Goal: Find specific page/section: Find specific page/section

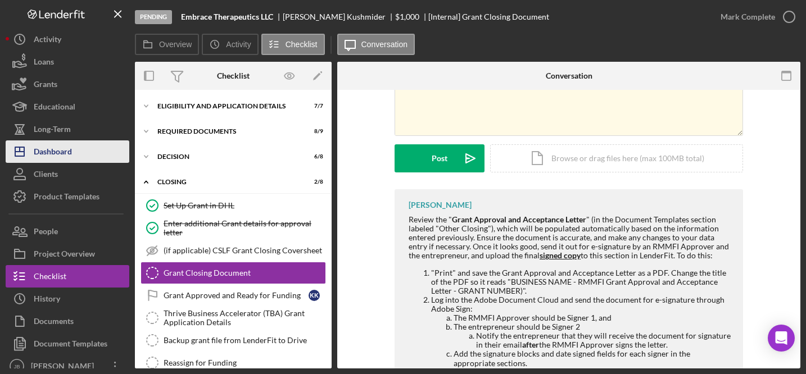
click at [66, 146] on div "Dashboard" at bounding box center [53, 152] width 38 height 25
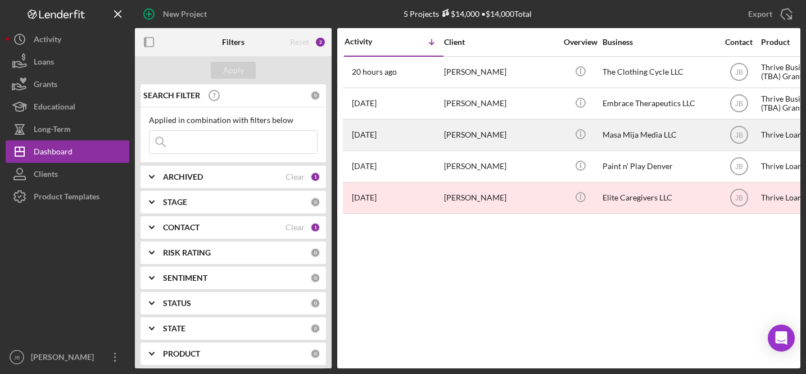
click at [412, 133] on div "[DATE] [PERSON_NAME]" at bounding box center [393, 135] width 98 height 30
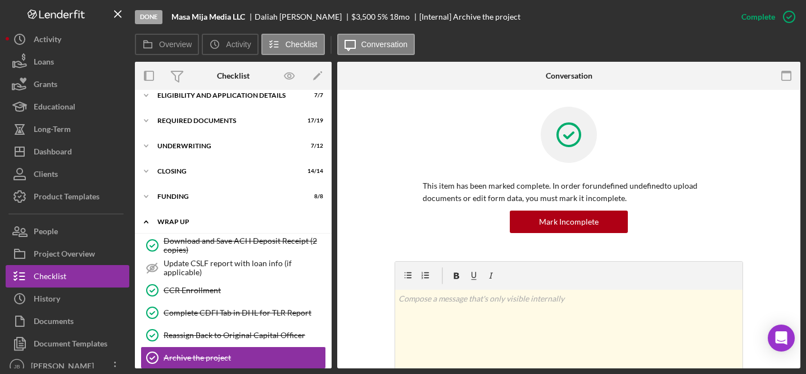
scroll to position [22, 0]
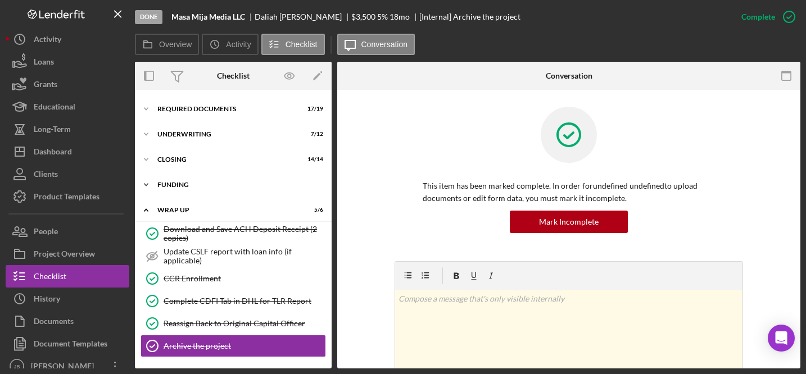
click at [215, 187] on div "FUNDING" at bounding box center [237, 184] width 160 height 7
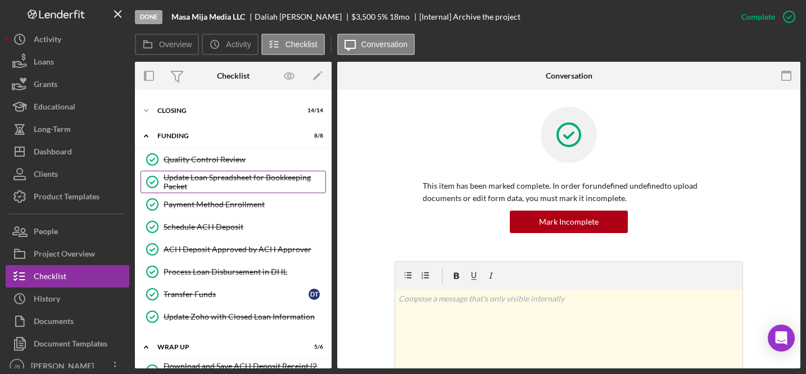
scroll to position [0, 0]
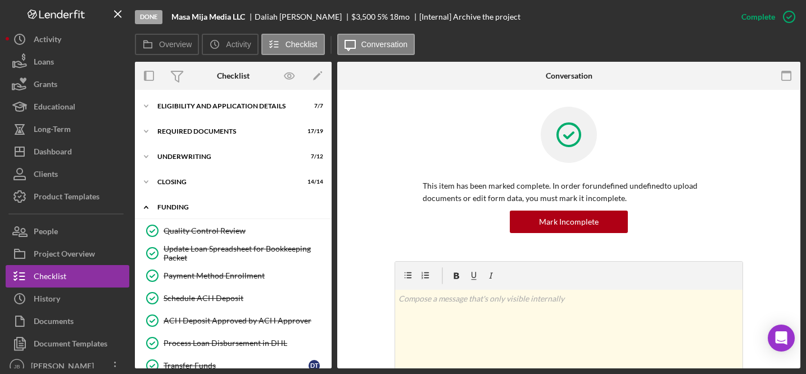
click at [220, 205] on div "FUNDING" at bounding box center [237, 207] width 160 height 7
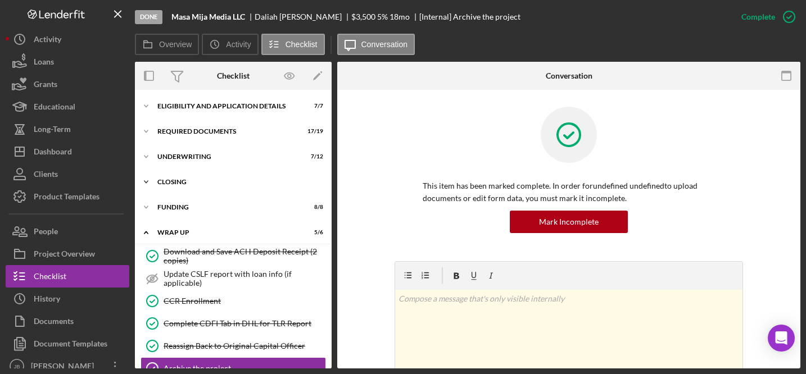
click at [220, 180] on div "CLOSING" at bounding box center [237, 182] width 160 height 7
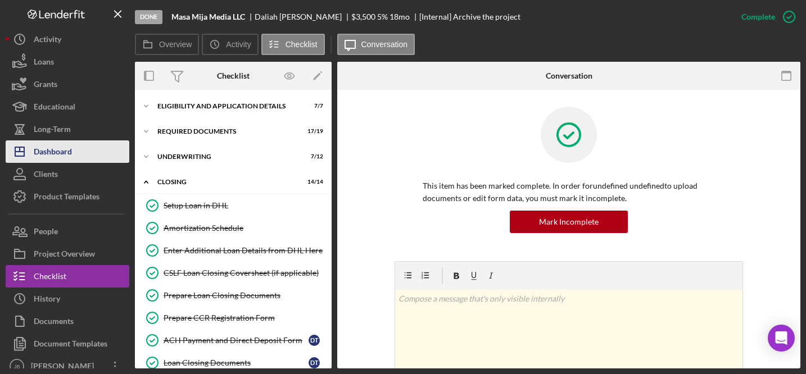
click at [84, 152] on button "Icon/Dashboard Dashboard" at bounding box center [68, 151] width 124 height 22
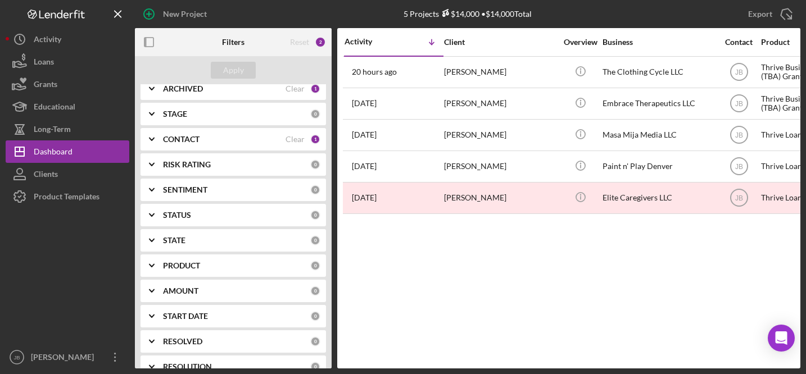
scroll to position [182, 0]
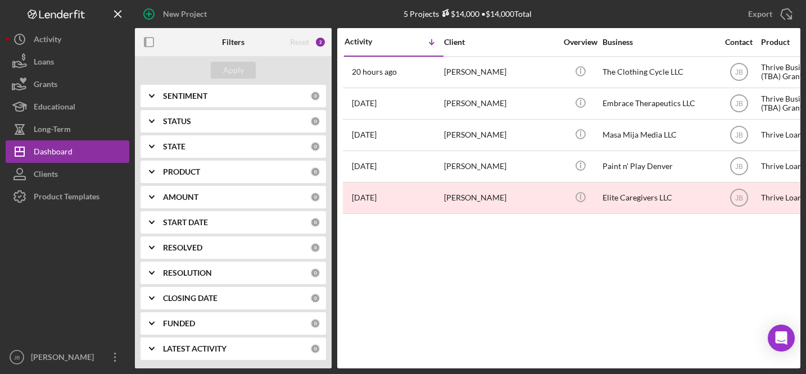
click at [242, 171] on div "PRODUCT" at bounding box center [236, 171] width 147 height 9
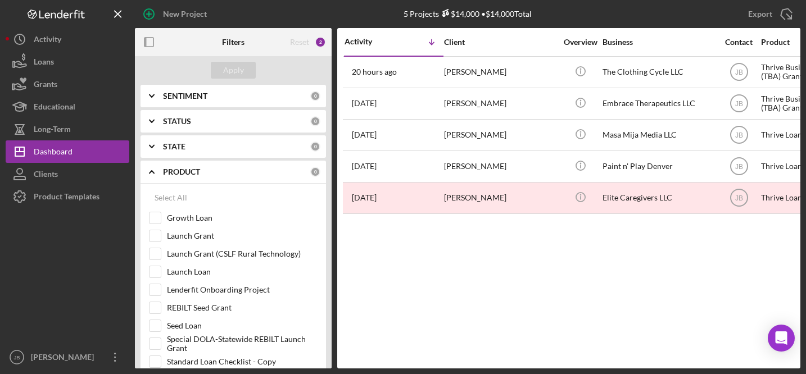
click at [411, 256] on div "Activity Icon/Table Sort Arrow Client Overview Business Contact Product Categor…" at bounding box center [568, 198] width 463 height 340
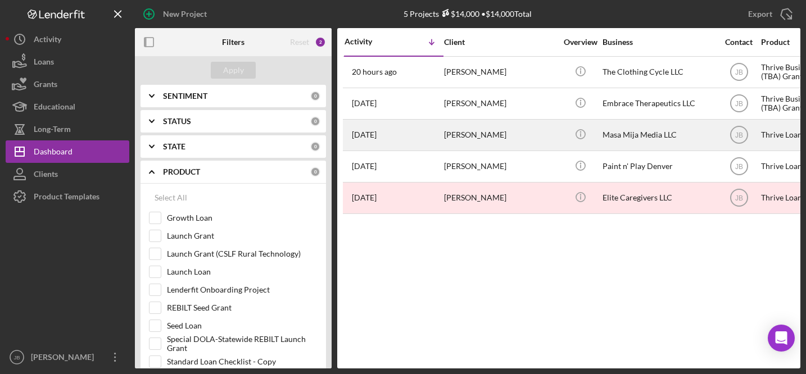
click at [411, 137] on div "[DATE] [PERSON_NAME]" at bounding box center [393, 135] width 98 height 30
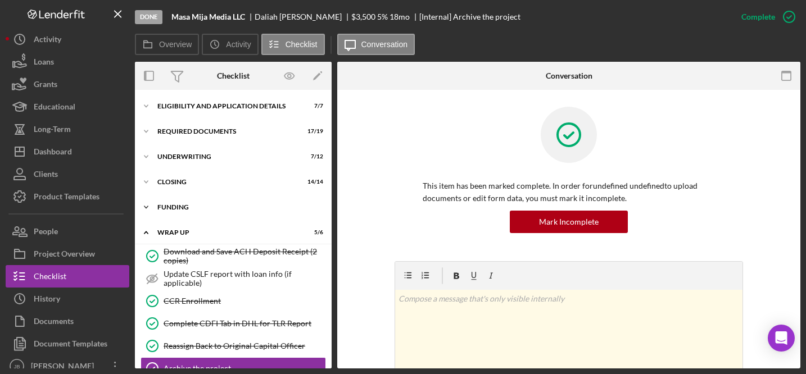
click at [213, 213] on div "Icon/Expander FUNDING 8 / 8" at bounding box center [233, 207] width 197 height 22
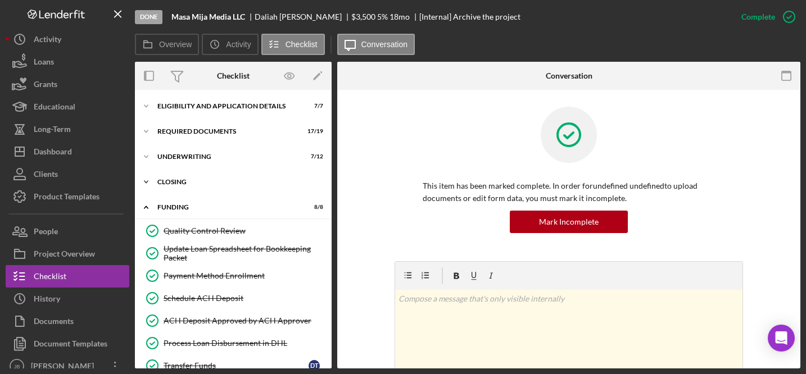
click at [217, 185] on div "Icon/Expander CLOSING 14 / 14" at bounding box center [233, 182] width 197 height 22
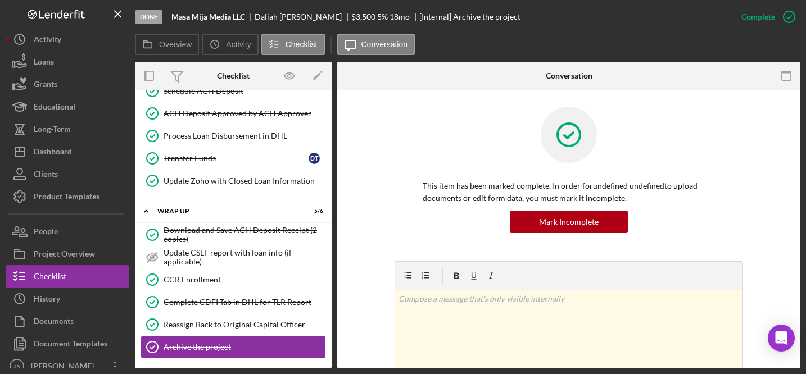
scroll to position [529, 0]
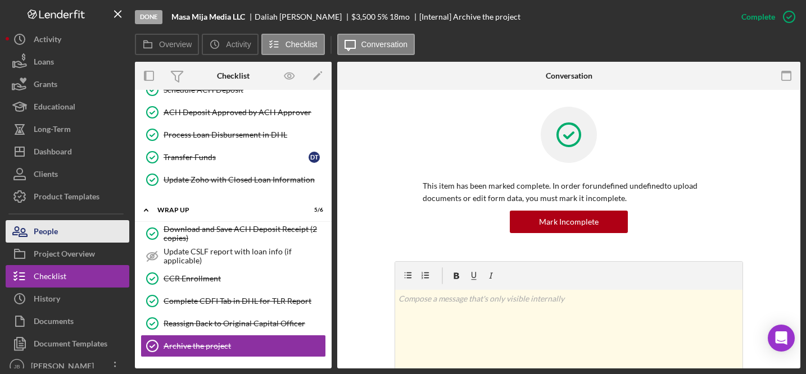
click at [76, 237] on button "People" at bounding box center [68, 231] width 124 height 22
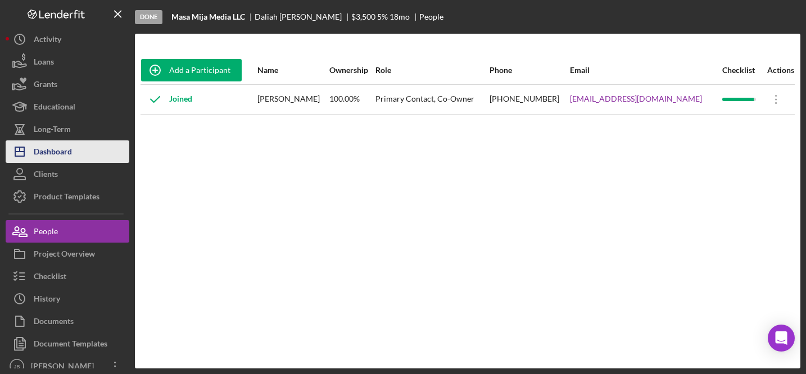
click at [76, 147] on button "Icon/Dashboard Dashboard" at bounding box center [68, 151] width 124 height 22
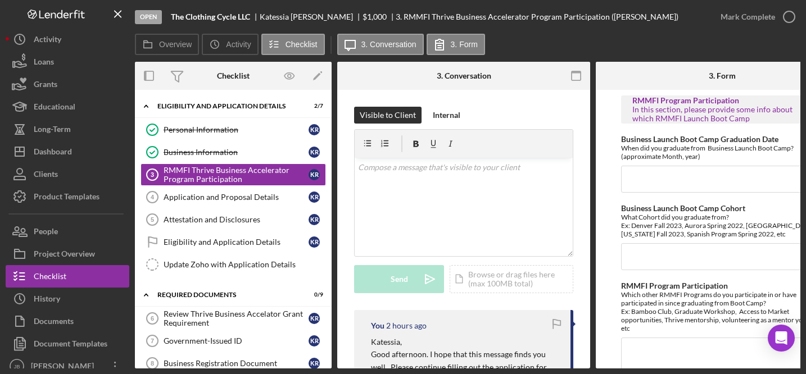
scroll to position [172, 0]
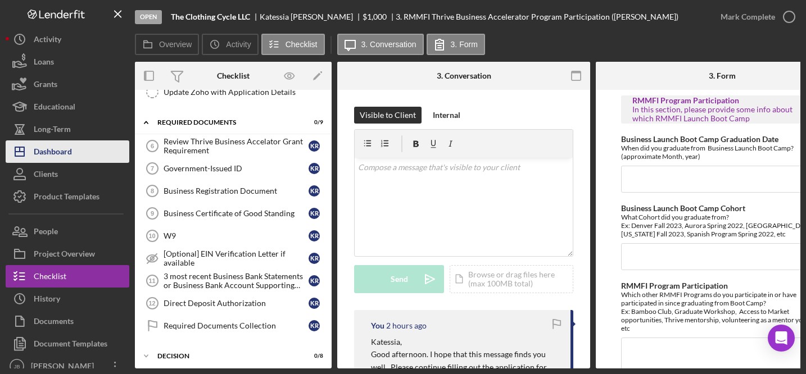
click at [71, 147] on div "Dashboard" at bounding box center [53, 152] width 38 height 25
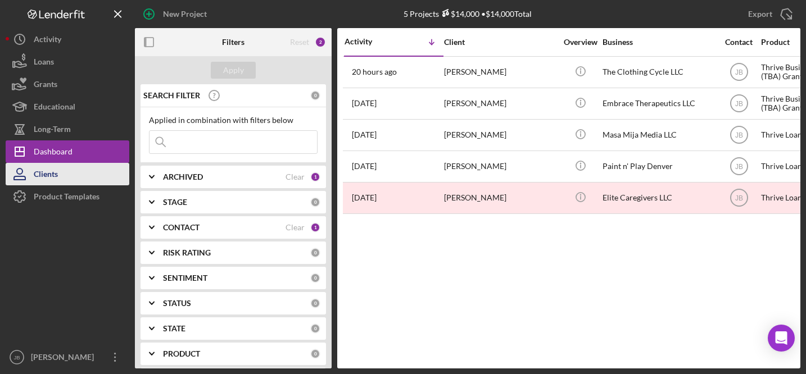
click at [78, 178] on button "Clients" at bounding box center [68, 174] width 124 height 22
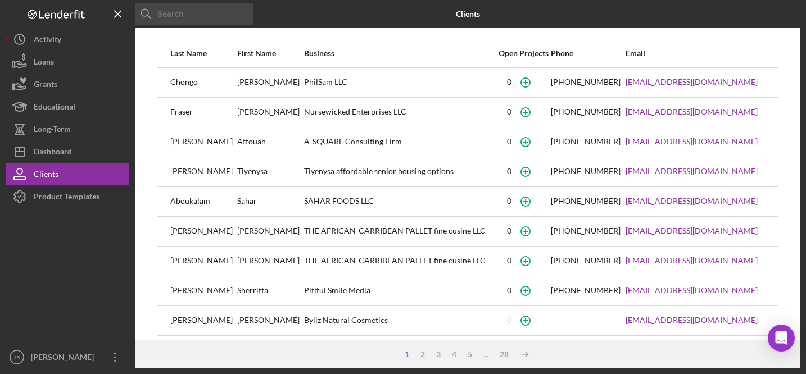
click at [225, 20] on input at bounding box center [194, 14] width 118 height 22
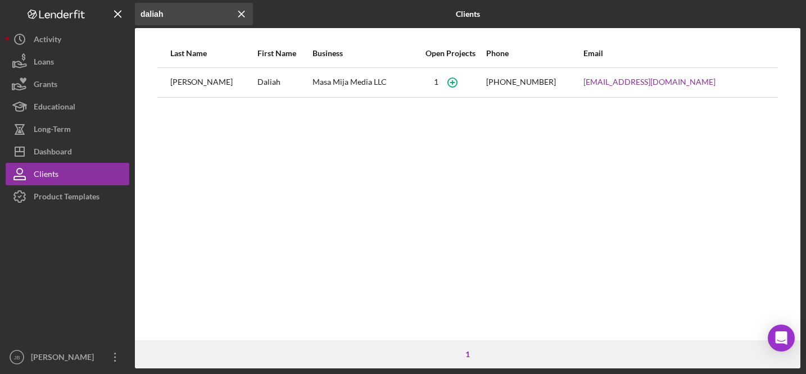
type input "daliah"
